Goal: Information Seeking & Learning: Learn about a topic

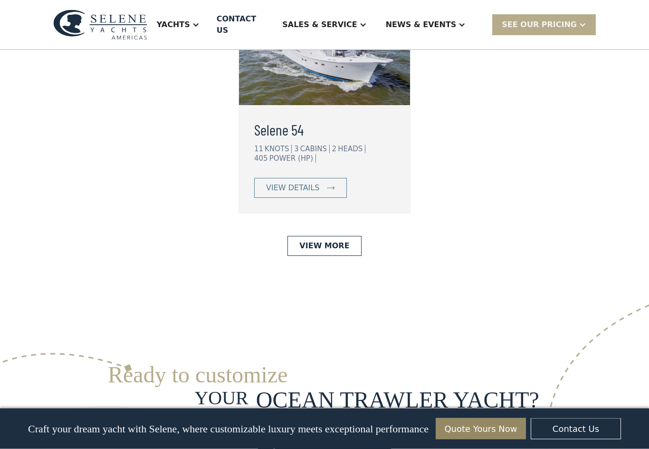
scroll to position [2547, 0]
click at [331, 236] on link "View More" at bounding box center [325, 246] width 74 height 20
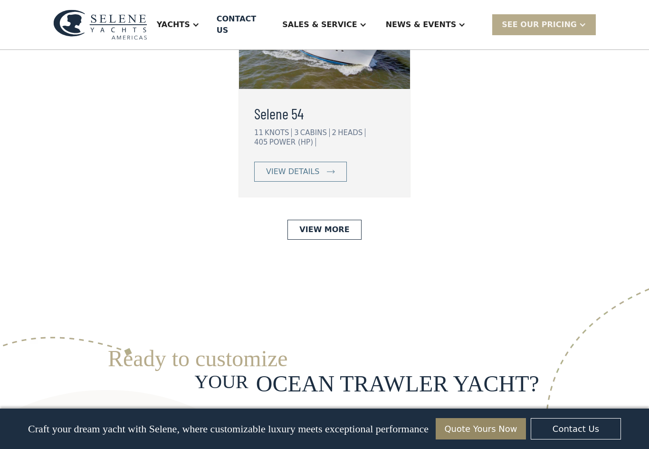
click at [444, 19] on div "News & EVENTS" at bounding box center [421, 24] width 71 height 11
click at [427, 52] on link "News" at bounding box center [444, 53] width 137 height 19
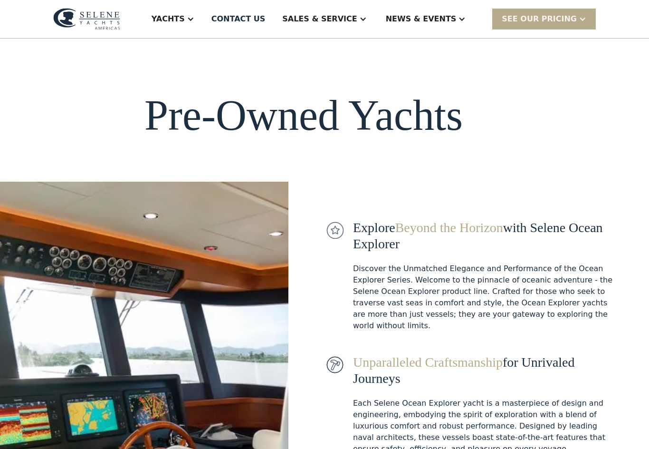
click at [357, 22] on div "Sales & Service" at bounding box center [319, 18] width 75 height 11
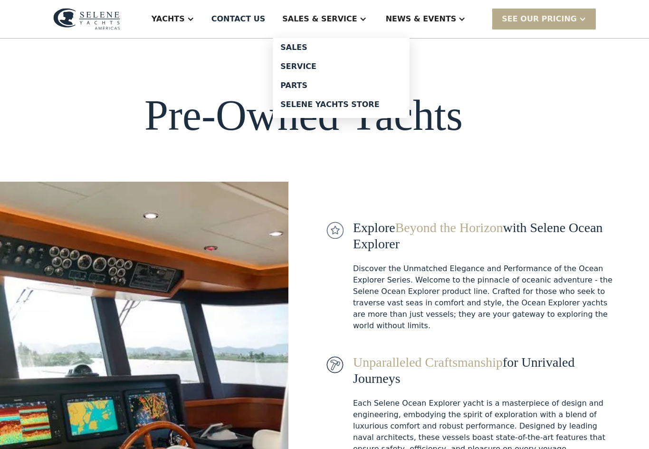
click at [185, 19] on div "Yachts" at bounding box center [168, 18] width 33 height 11
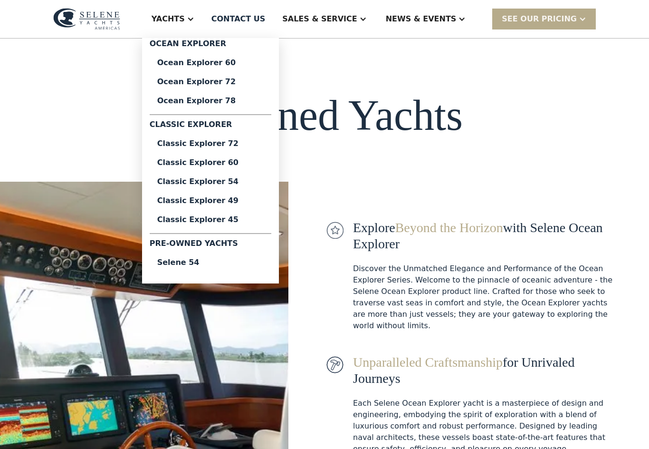
click at [457, 173] on div "Pre-Owned Yachts Explore Beyond the Horizon with Selene Ocean Explorer Discover…" at bounding box center [307, 330] width 615 height 584
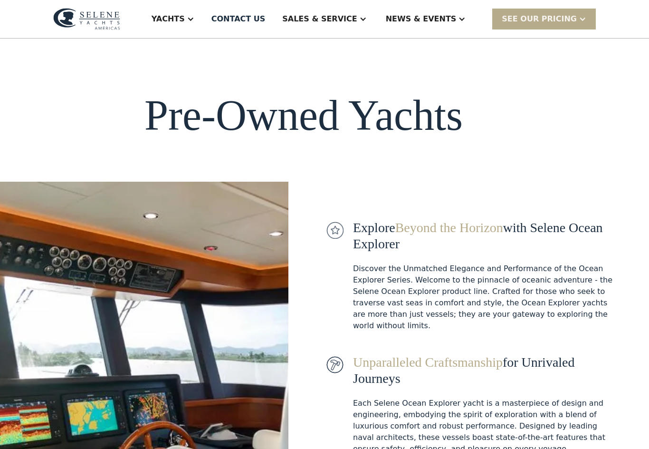
click at [204, 21] on div "Yachts" at bounding box center [173, 19] width 62 height 38
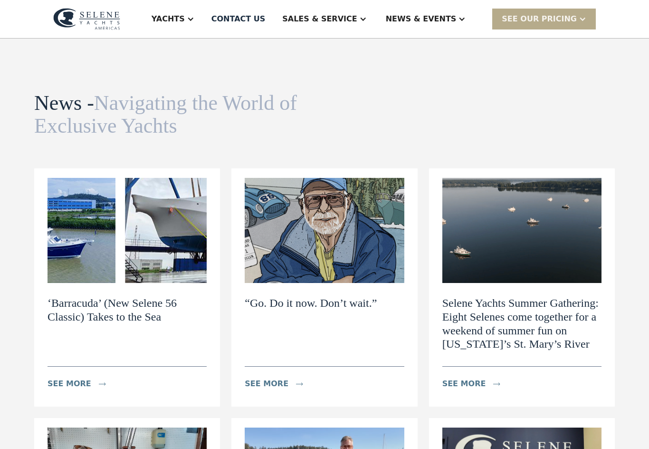
click at [450, 18] on div "News & EVENTS" at bounding box center [421, 18] width 71 height 11
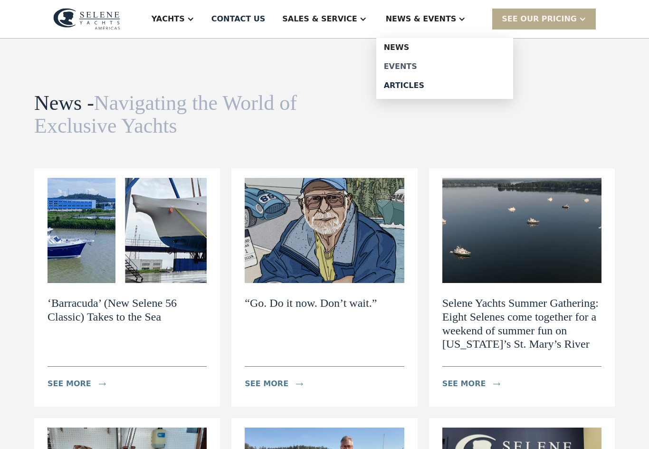
click at [434, 68] on div "Events" at bounding box center [445, 67] width 122 height 8
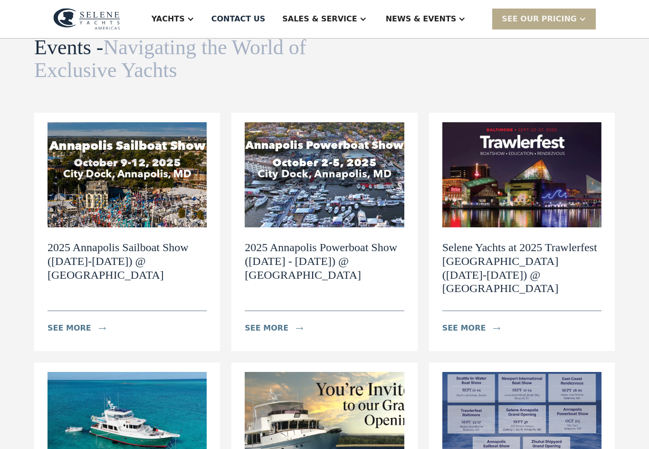
click at [377, 204] on img at bounding box center [324, 175] width 159 height 105
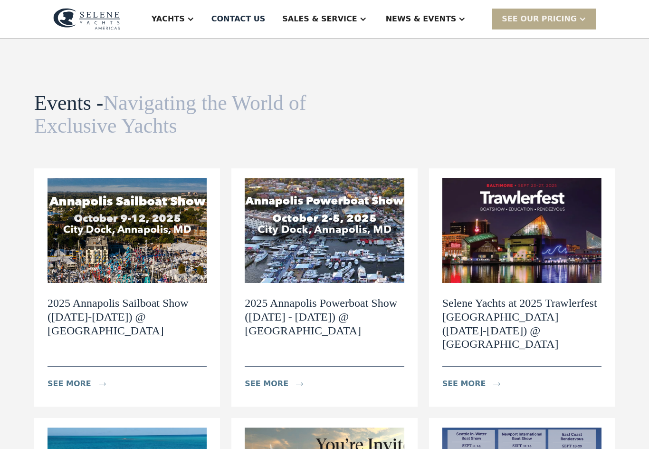
click at [355, 17] on div "Sales & Service" at bounding box center [319, 18] width 75 height 11
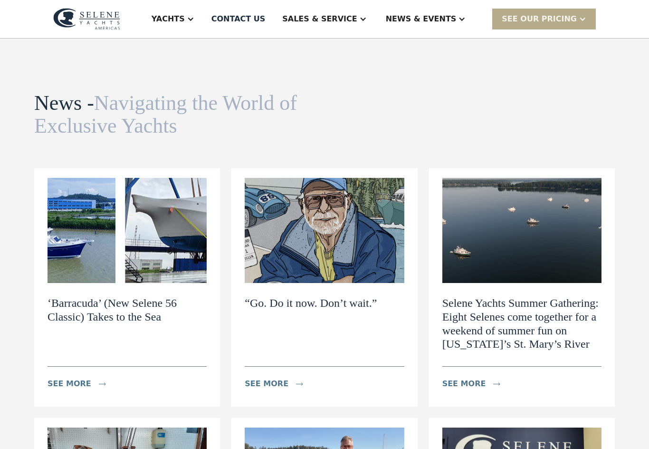
click at [585, 292] on div "Selene Yachts Summer Gathering: Eight Selenes come together for a weekend of su…" at bounding box center [521, 338] width 159 height 110
click at [185, 17] on div "Yachts" at bounding box center [168, 18] width 33 height 11
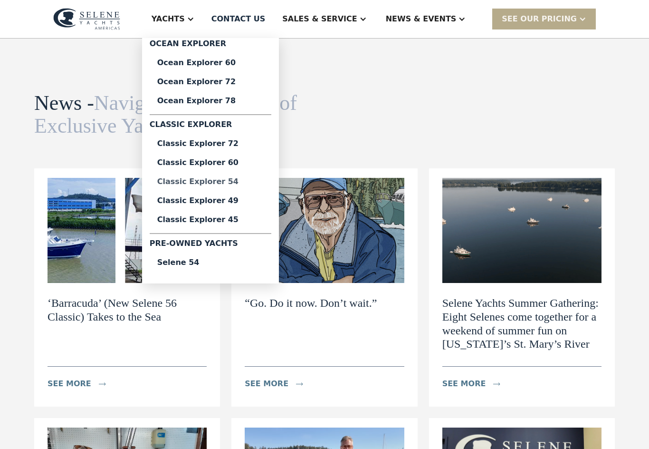
click at [235, 184] on div "Classic Explorer 54" at bounding box center [210, 182] width 106 height 8
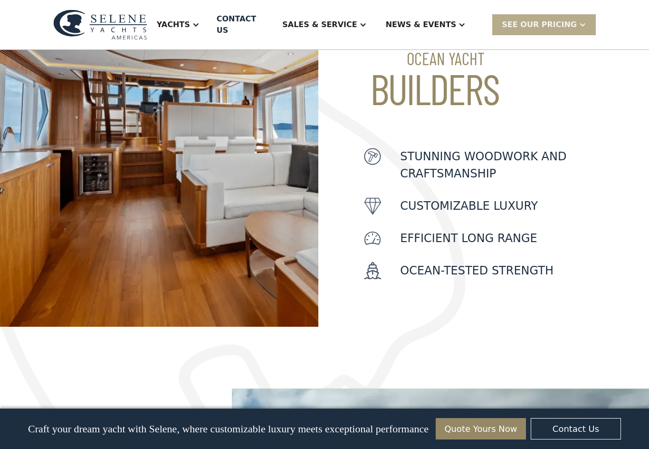
scroll to position [386, 0]
click at [367, 21] on div at bounding box center [363, 25] width 8 height 8
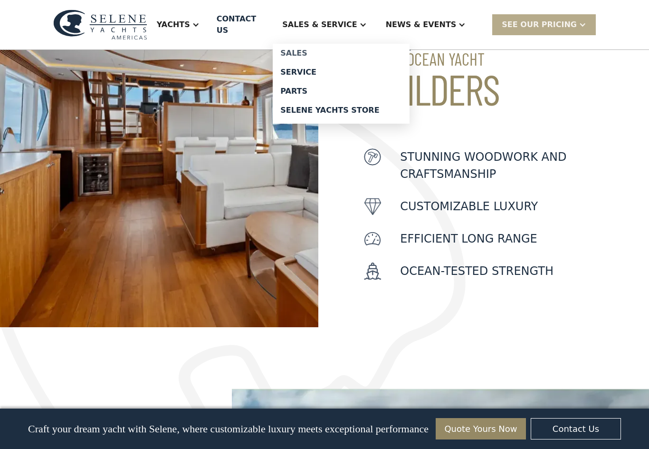
click at [329, 49] on div "Sales" at bounding box center [341, 53] width 122 height 8
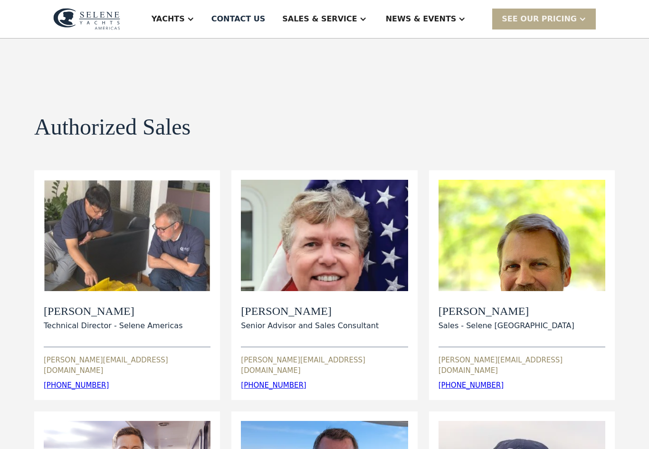
click at [452, 19] on div "News & EVENTS" at bounding box center [421, 18] width 71 height 11
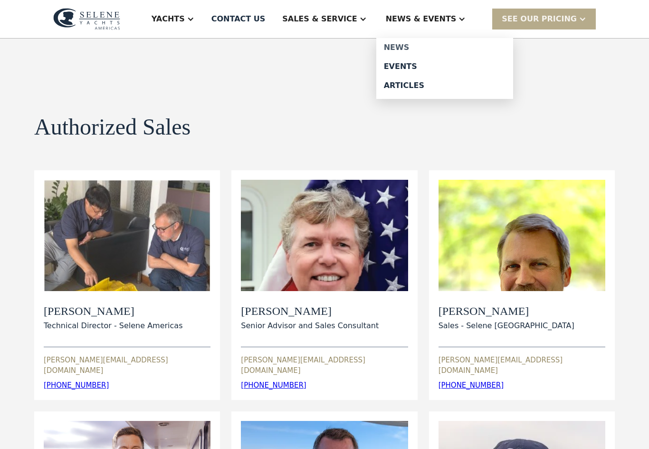
click at [428, 48] on div "News" at bounding box center [445, 48] width 122 height 8
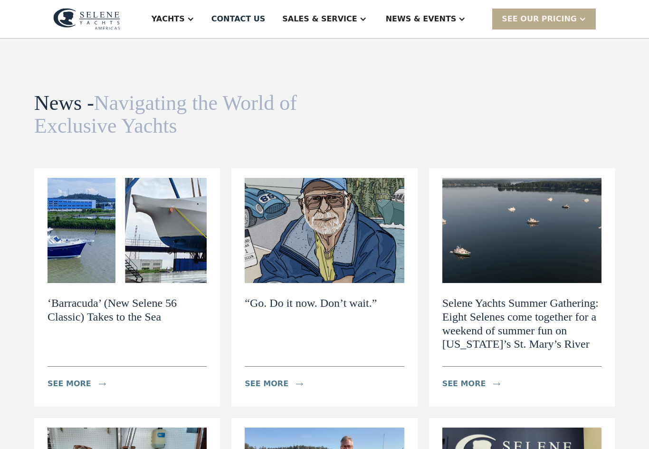
click at [466, 22] on div at bounding box center [462, 19] width 8 height 8
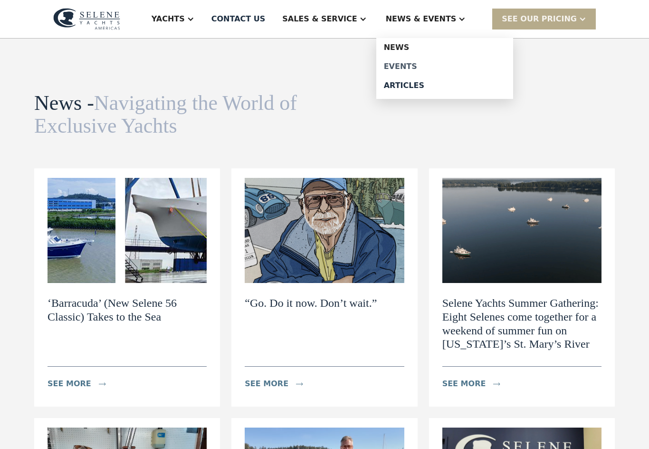
click at [426, 68] on div "Events" at bounding box center [445, 67] width 122 height 8
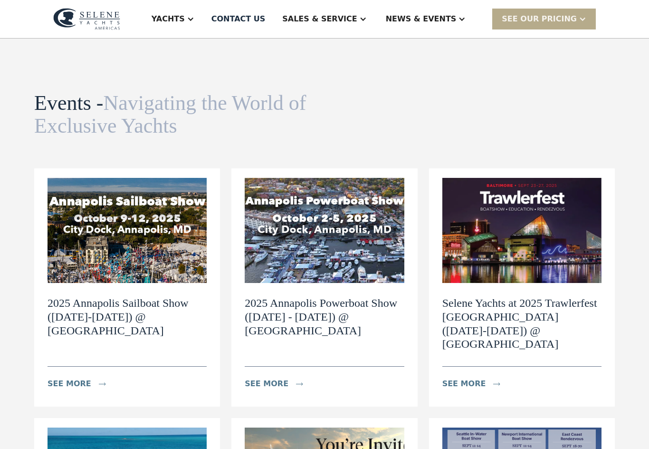
click at [345, 261] on img at bounding box center [324, 230] width 159 height 105
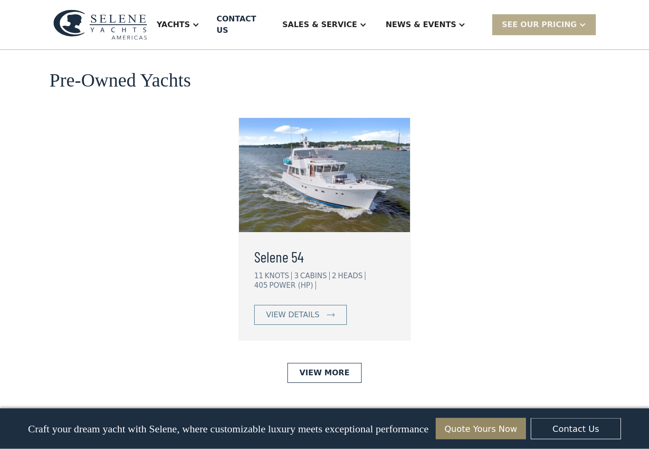
scroll to position [2421, 0]
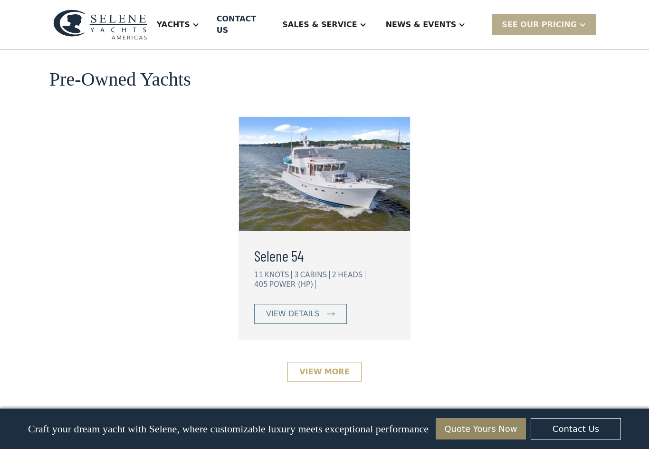
click at [329, 362] on link "View More" at bounding box center [325, 372] width 74 height 20
